Goal: Task Accomplishment & Management: Use online tool/utility

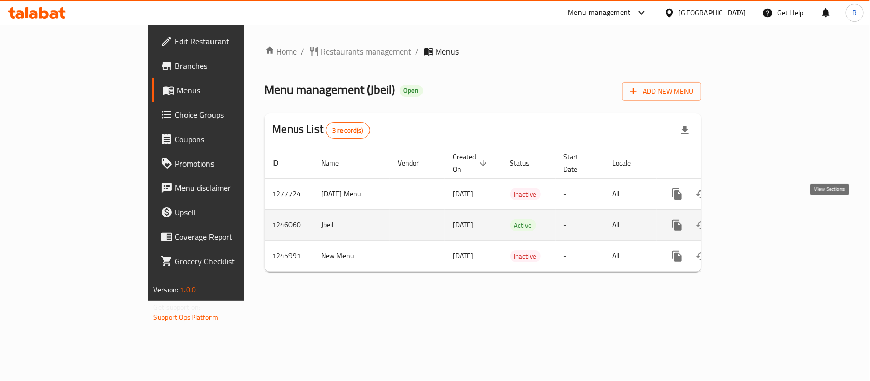
click at [757, 219] on icon "enhanced table" at bounding box center [751, 225] width 12 height 12
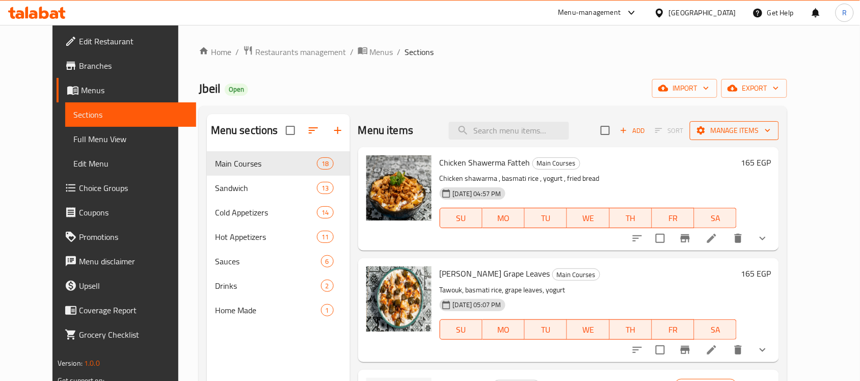
click at [771, 127] on span "Manage items" at bounding box center [734, 130] width 73 height 13
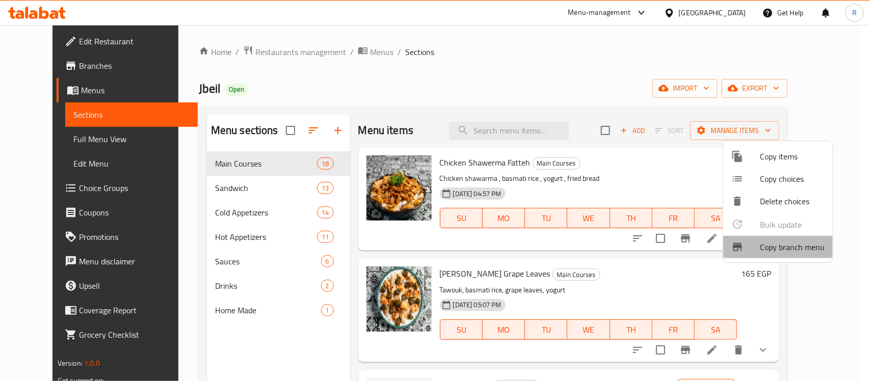
click at [773, 245] on span "Copy branch menu" at bounding box center [792, 247] width 65 height 12
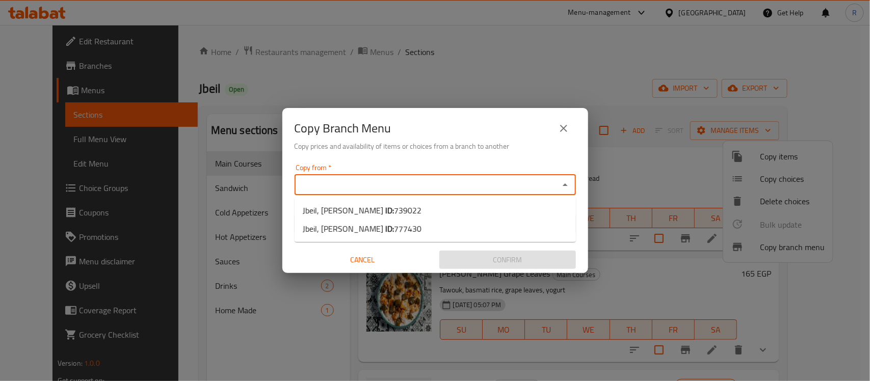
click at [548, 179] on input "Copy from   *" at bounding box center [427, 185] width 258 height 14
click at [517, 207] on li "Jbeil, [PERSON_NAME] ID: 739022" at bounding box center [435, 210] width 281 height 18
type input "Jbeil, [PERSON_NAME]"
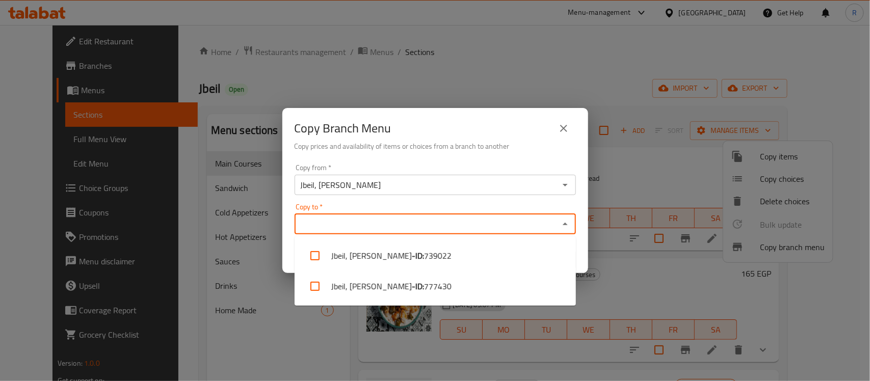
click at [511, 223] on input "Copy to   *" at bounding box center [427, 224] width 258 height 14
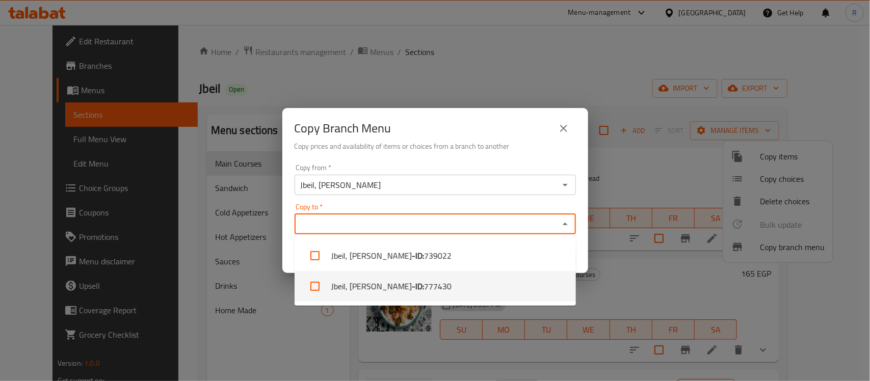
click at [455, 276] on li "Jbeil, [PERSON_NAME] - ID: 777430" at bounding box center [435, 286] width 281 height 31
checkbox input "true"
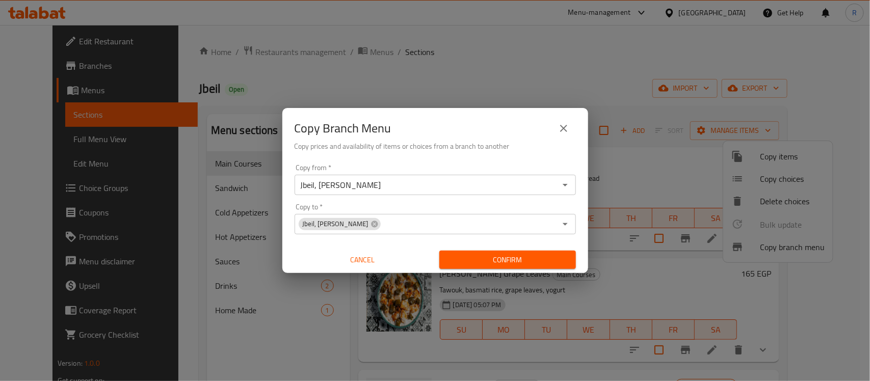
click at [469, 120] on div "Copy Branch Menu" at bounding box center [435, 128] width 281 height 24
click at [529, 263] on span "Confirm" at bounding box center [508, 260] width 120 height 13
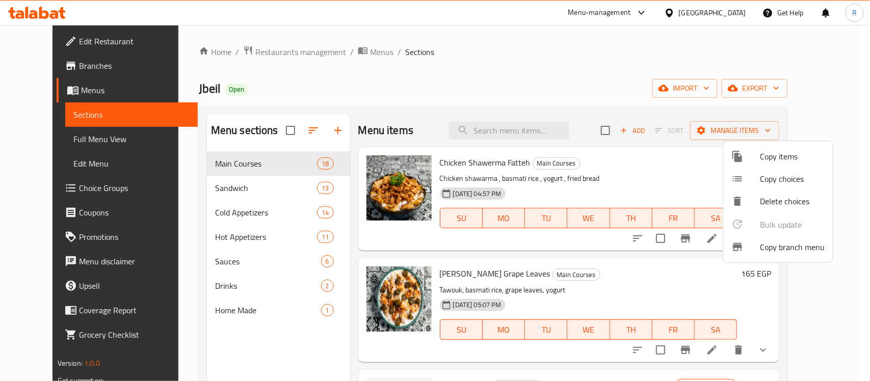
click at [103, 67] on div at bounding box center [435, 190] width 870 height 381
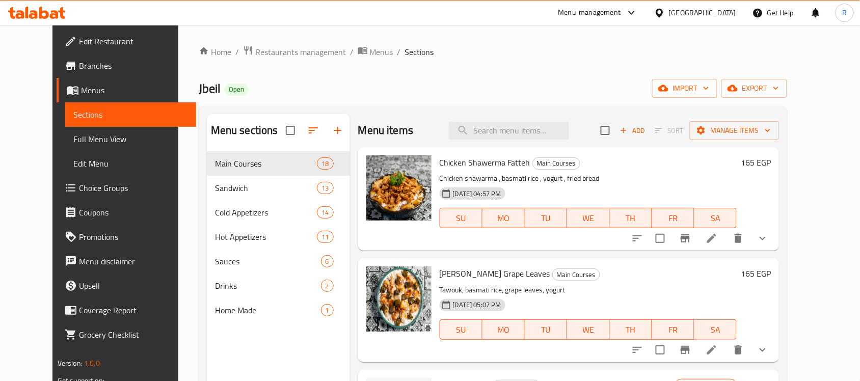
click at [103, 67] on span "Branches" at bounding box center [133, 66] width 109 height 12
